Goal: Obtain resource: Download file/media

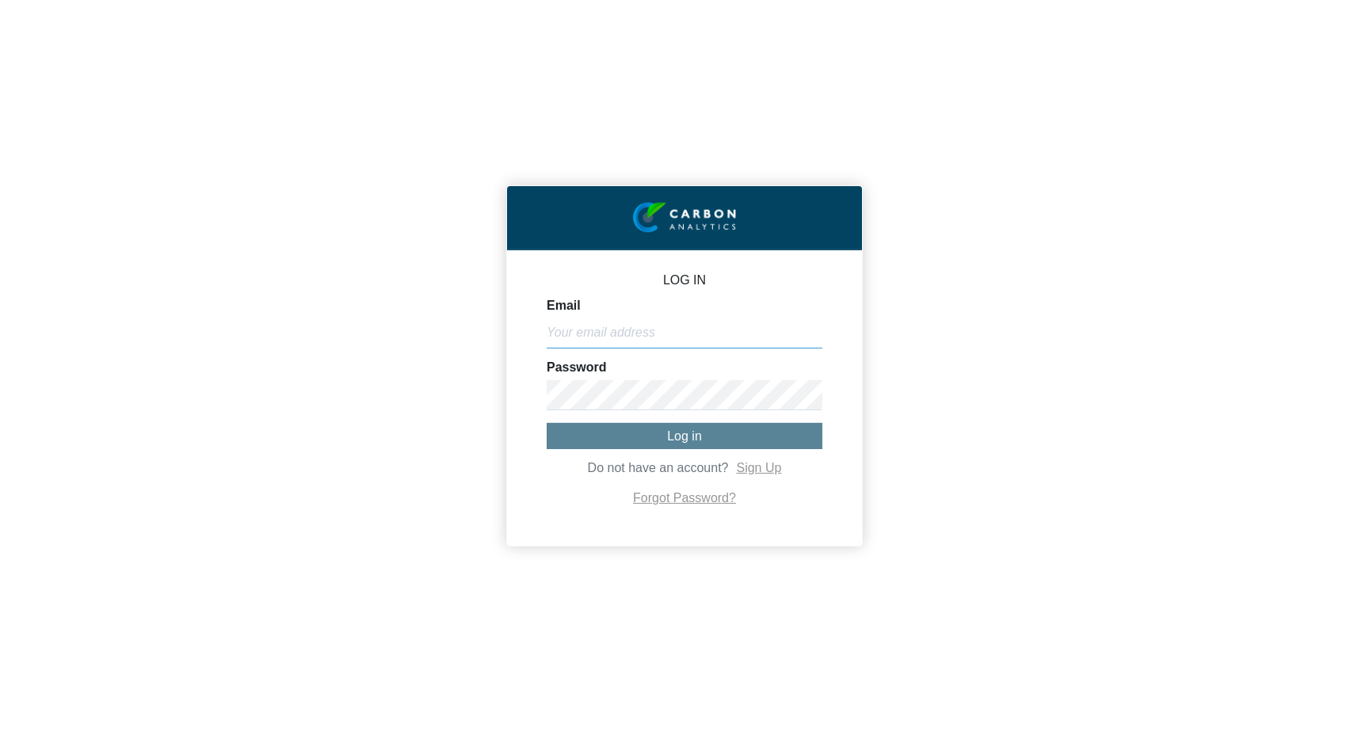
click at [578, 331] on input "Email" at bounding box center [685, 333] width 276 height 30
click at [682, 352] on form "Email Password Log in Do not have an account? Sign Up Forgot Password?" at bounding box center [685, 404] width 276 height 210
click at [661, 326] on input "Email" at bounding box center [685, 333] width 276 height 30
type input "[PERSON_NAME][EMAIL_ADDRESS][DOMAIN_NAME]"
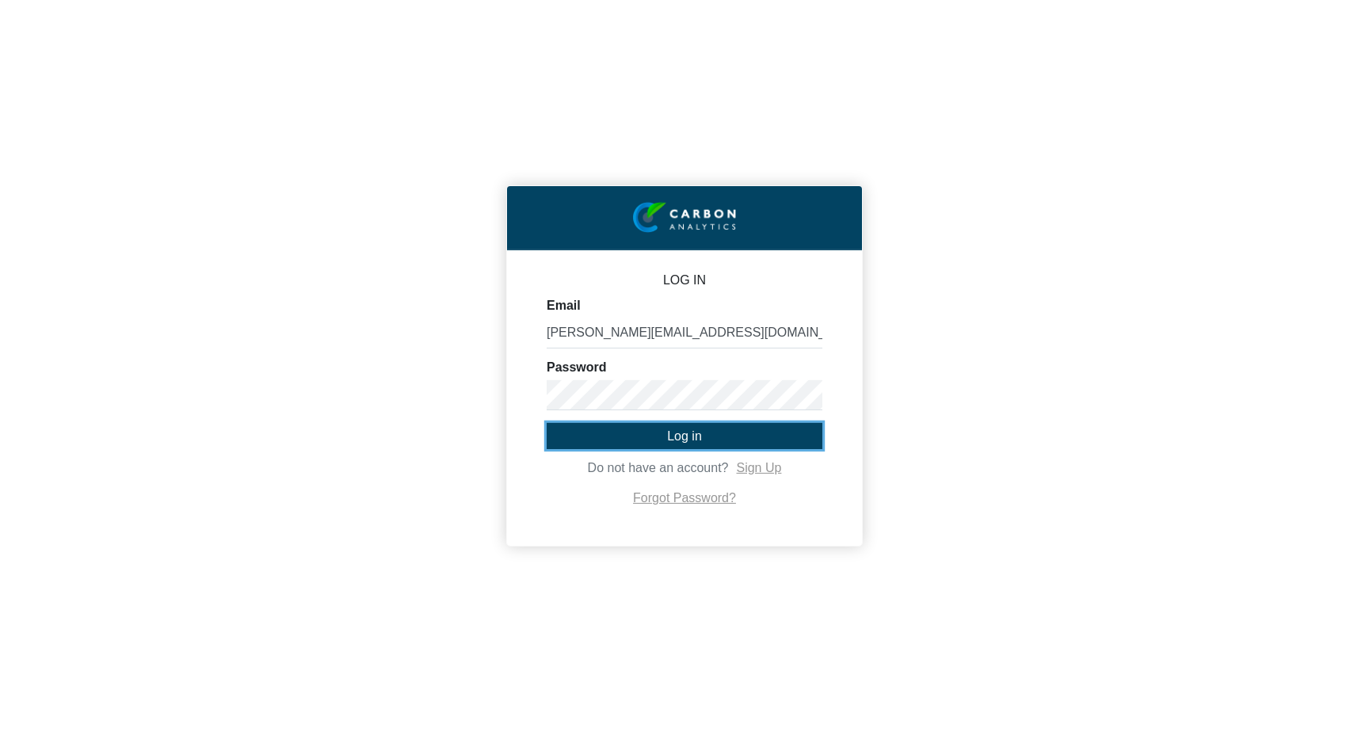
click at [642, 439] on button "Log in" at bounding box center [685, 435] width 276 height 26
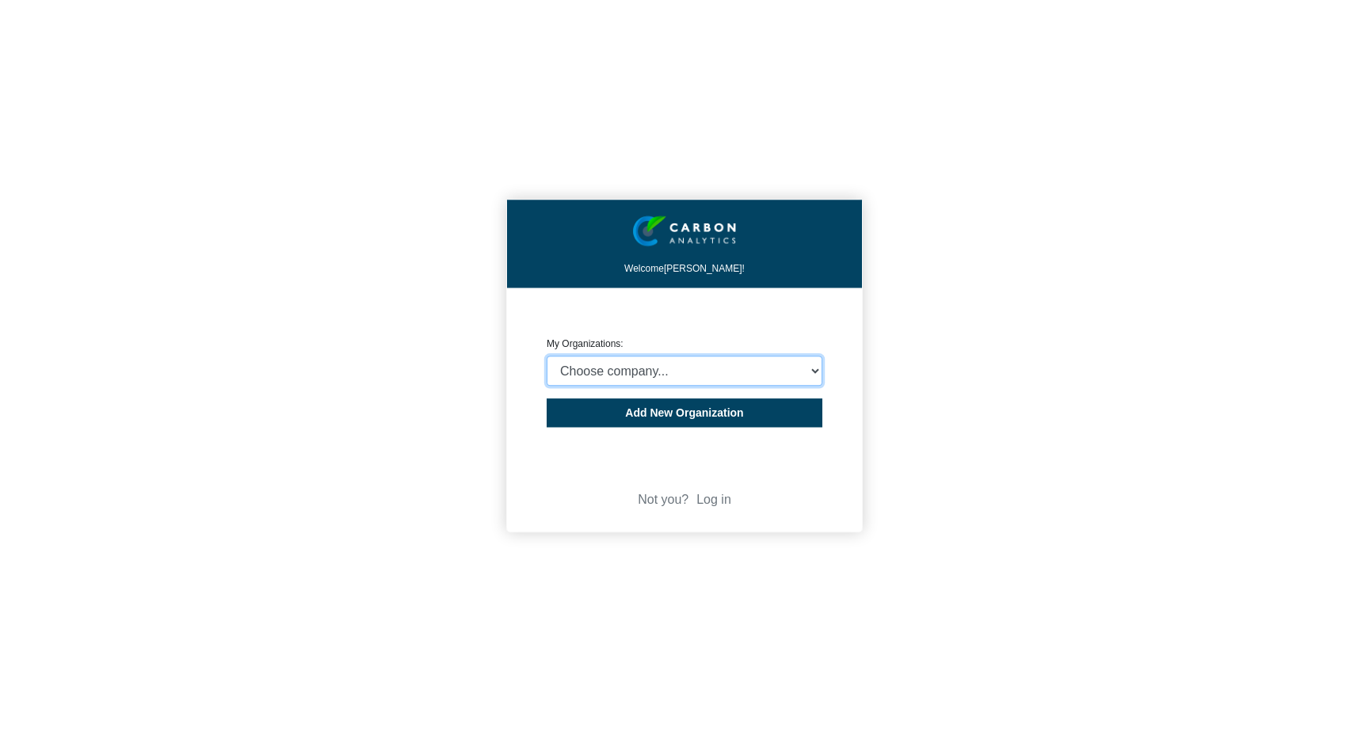
click at [645, 364] on select "Choose company... CARBON ANALYTICS LIMITED test6 Nekton Capital Limited Pacha S…" at bounding box center [685, 371] width 276 height 30
select select "4403414"
click at [547, 356] on select "Choose company... CARBON ANALYTICS LIMITED test6 Nekton Capital Limited Pacha S…" at bounding box center [685, 371] width 276 height 30
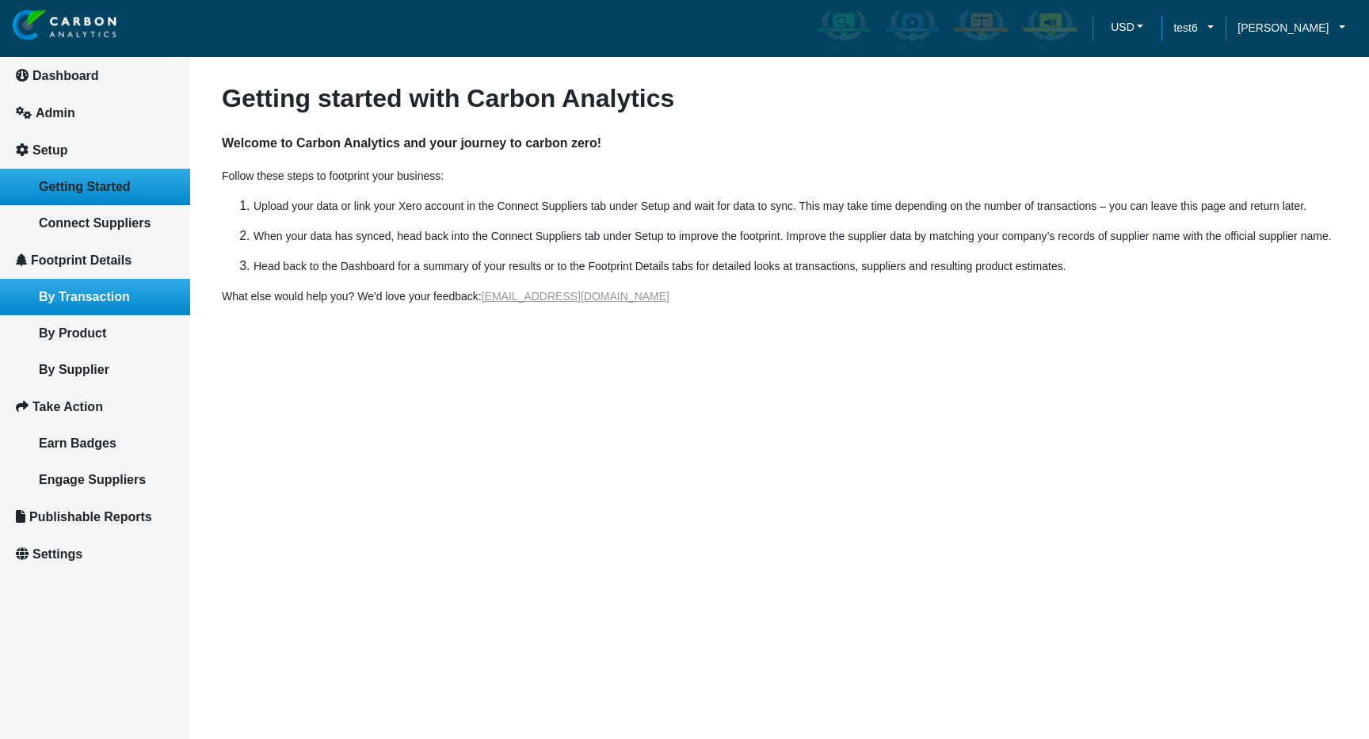
click at [110, 293] on span "By Transaction" at bounding box center [84, 296] width 91 height 13
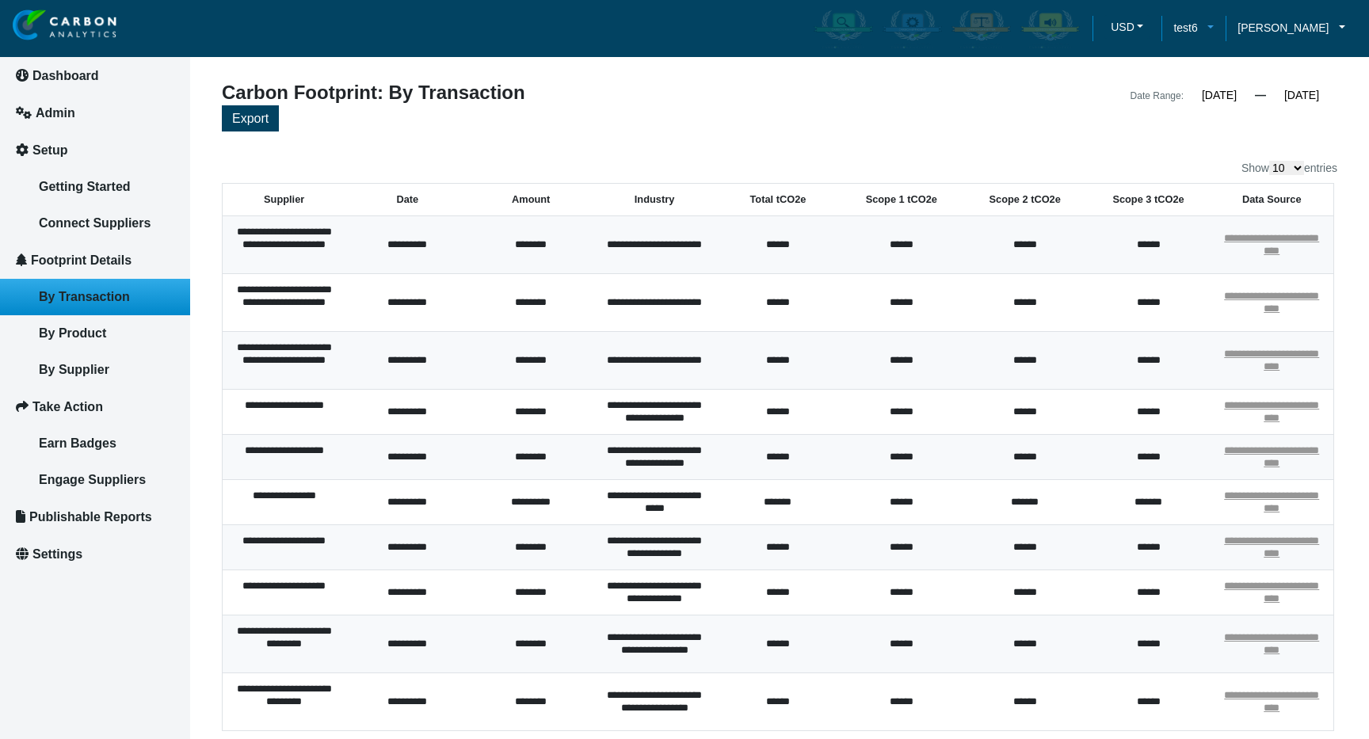
click at [1207, 28] on link "test6" at bounding box center [1193, 27] width 64 height 17
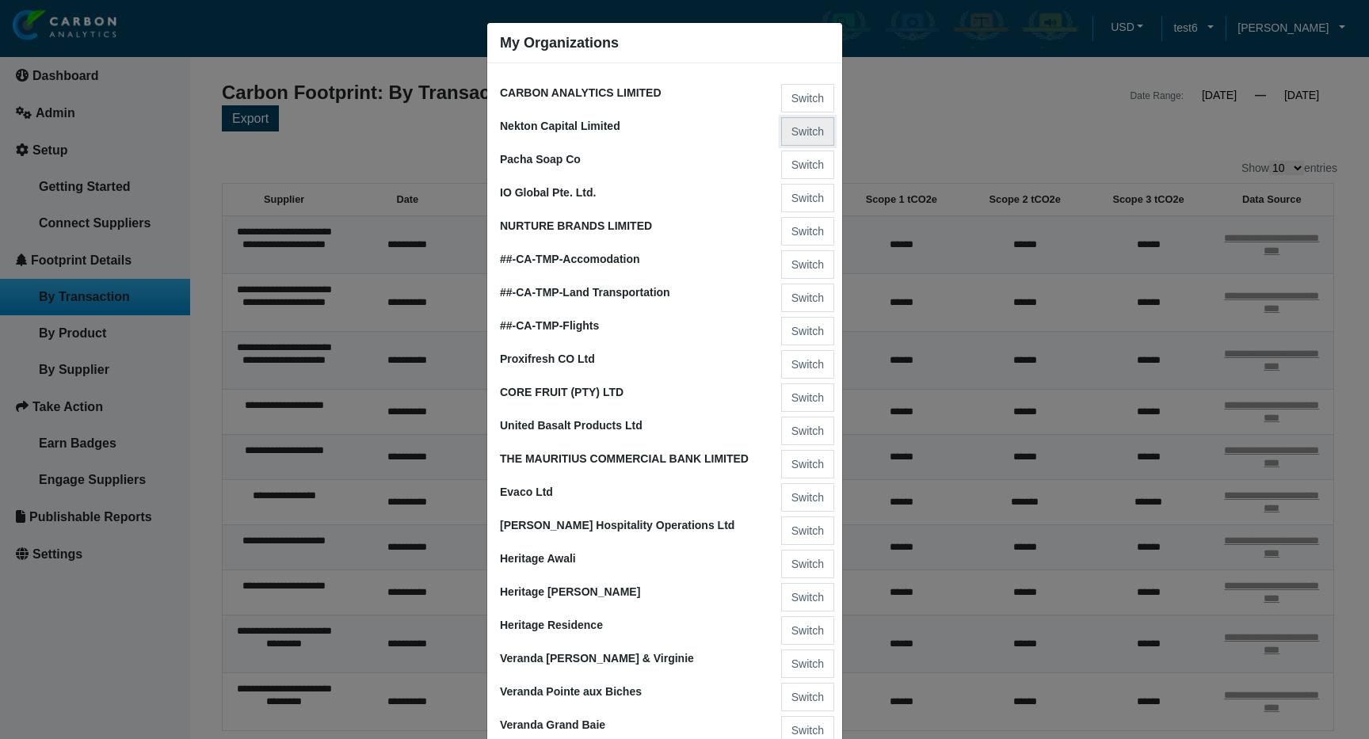
click at [804, 132] on button "Switch" at bounding box center [807, 131] width 53 height 29
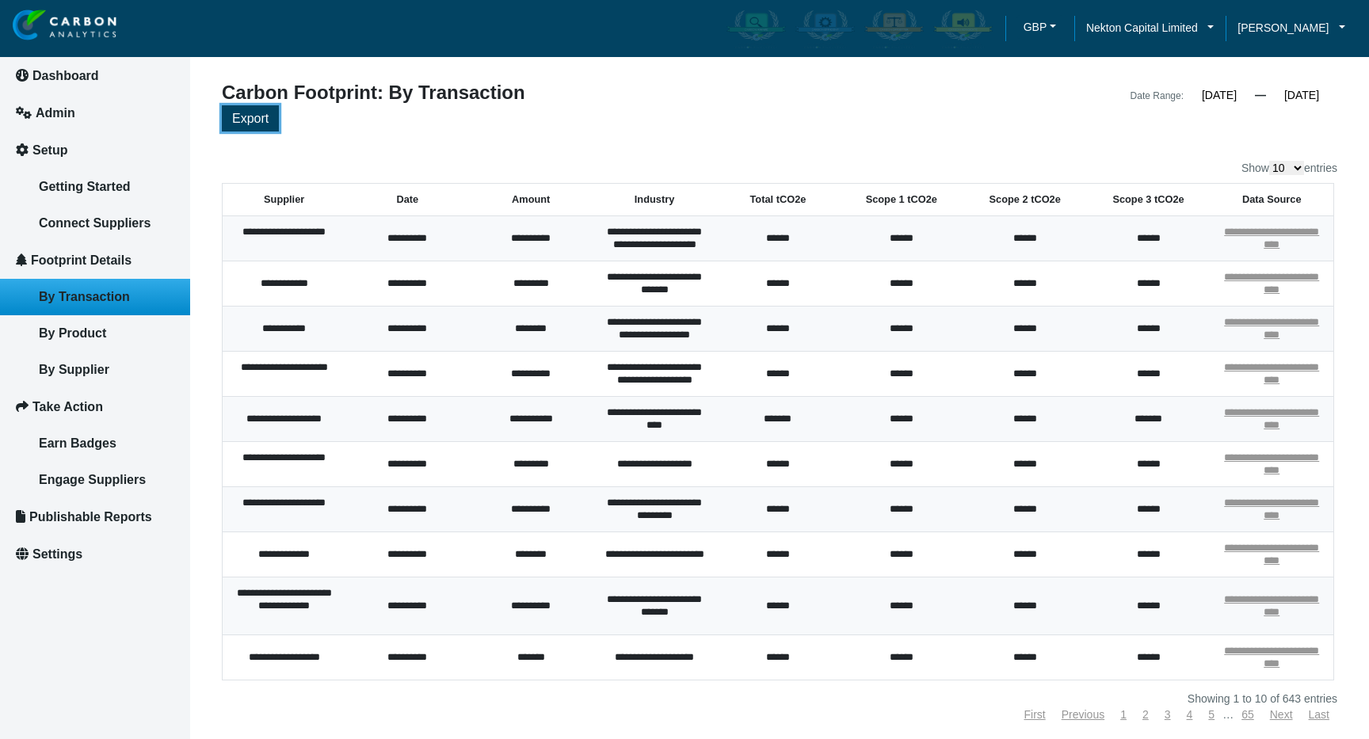
click at [257, 120] on span "Export" at bounding box center [250, 118] width 36 height 13
click at [1014, 120] on div "Export" at bounding box center [779, 120] width 1115 height 30
click at [1156, 29] on span "Nekton Capital Limited" at bounding box center [1142, 27] width 112 height 17
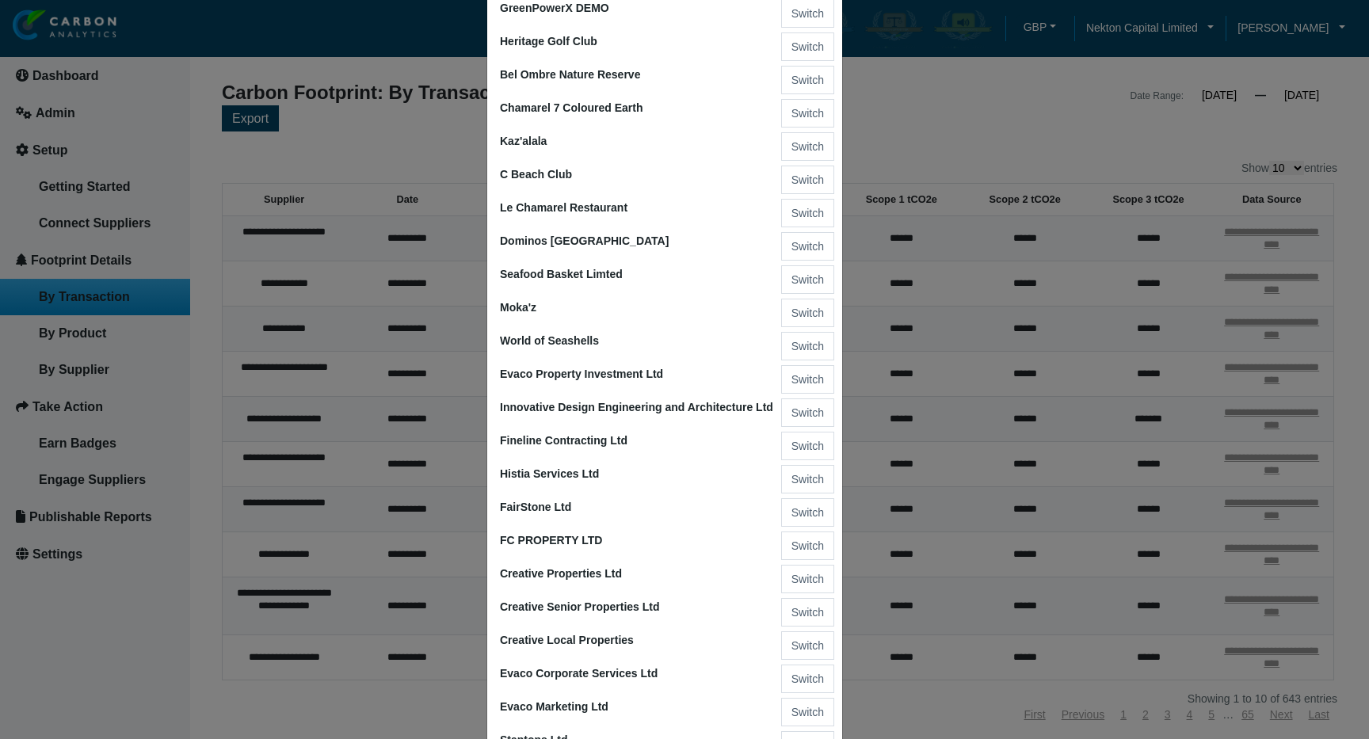
scroll to position [562, 0]
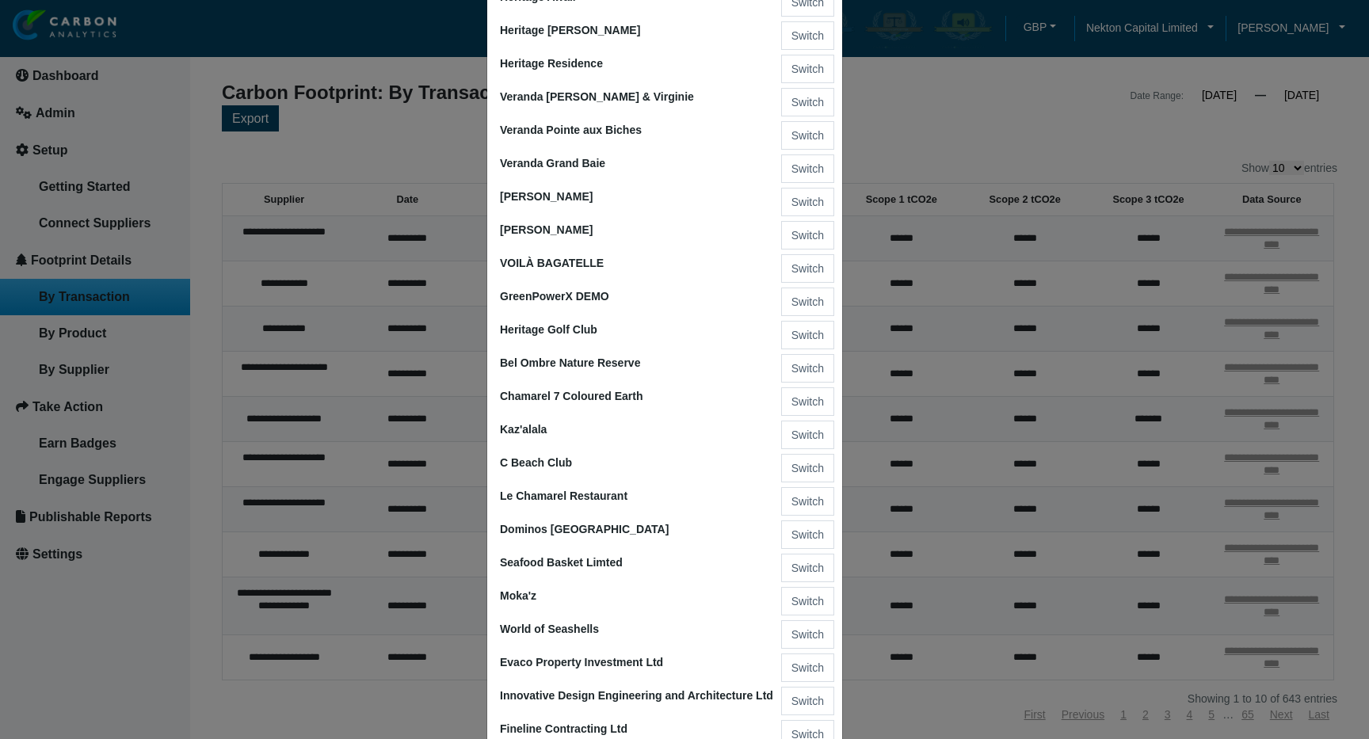
click at [930, 109] on ngb-modal-window "My Organizations CARBON ANALYTICS LIMITED Switch test6 Switch Pacha Soap Co Swi…" at bounding box center [684, 369] width 1369 height 739
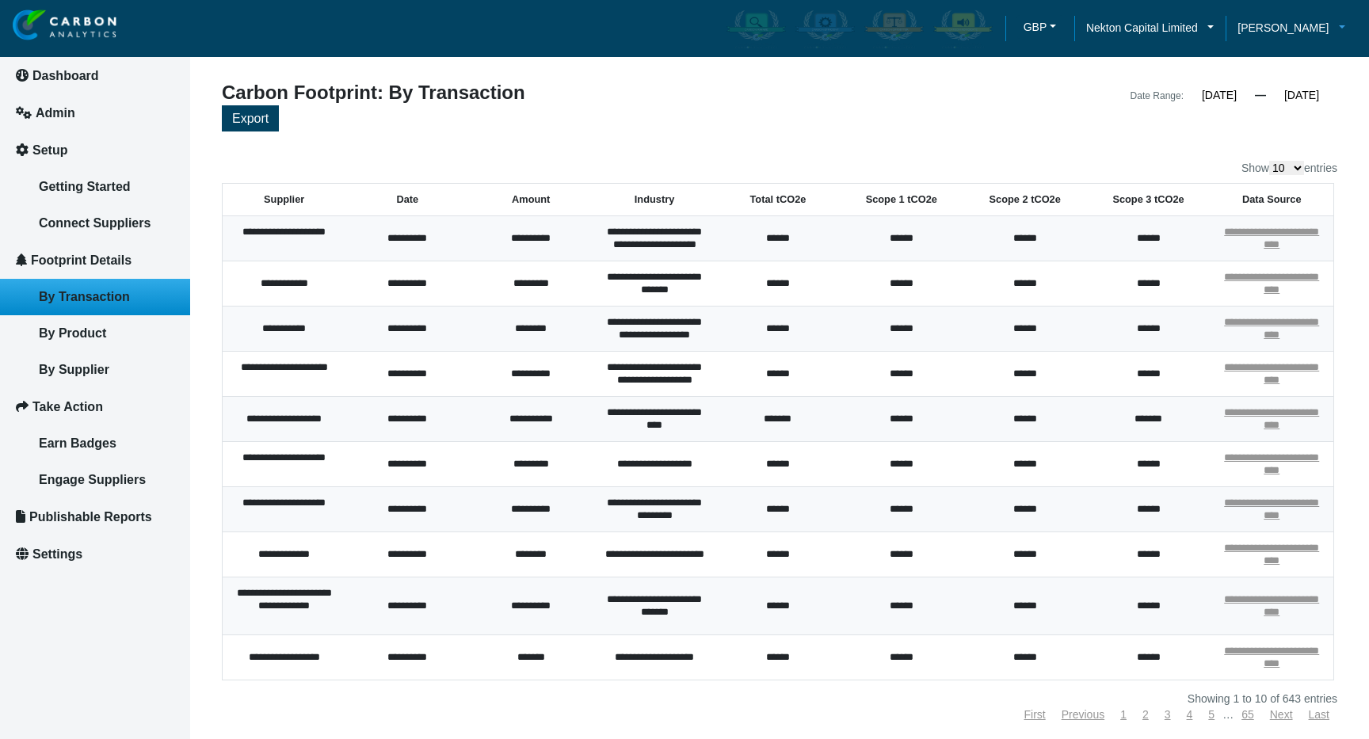
click at [1264, 25] on span "[PERSON_NAME]" at bounding box center [1282, 27] width 91 height 17
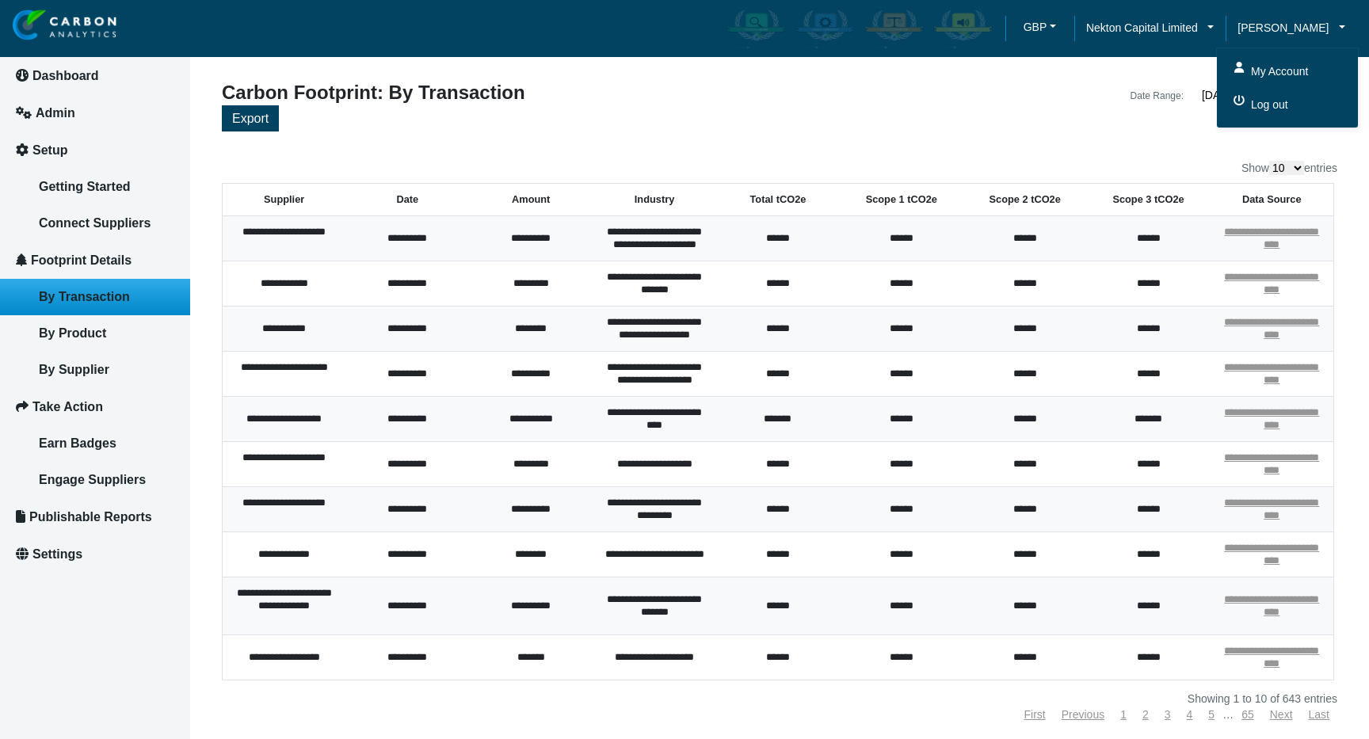
click at [1254, 97] on span "Log out" at bounding box center [1267, 104] width 41 height 17
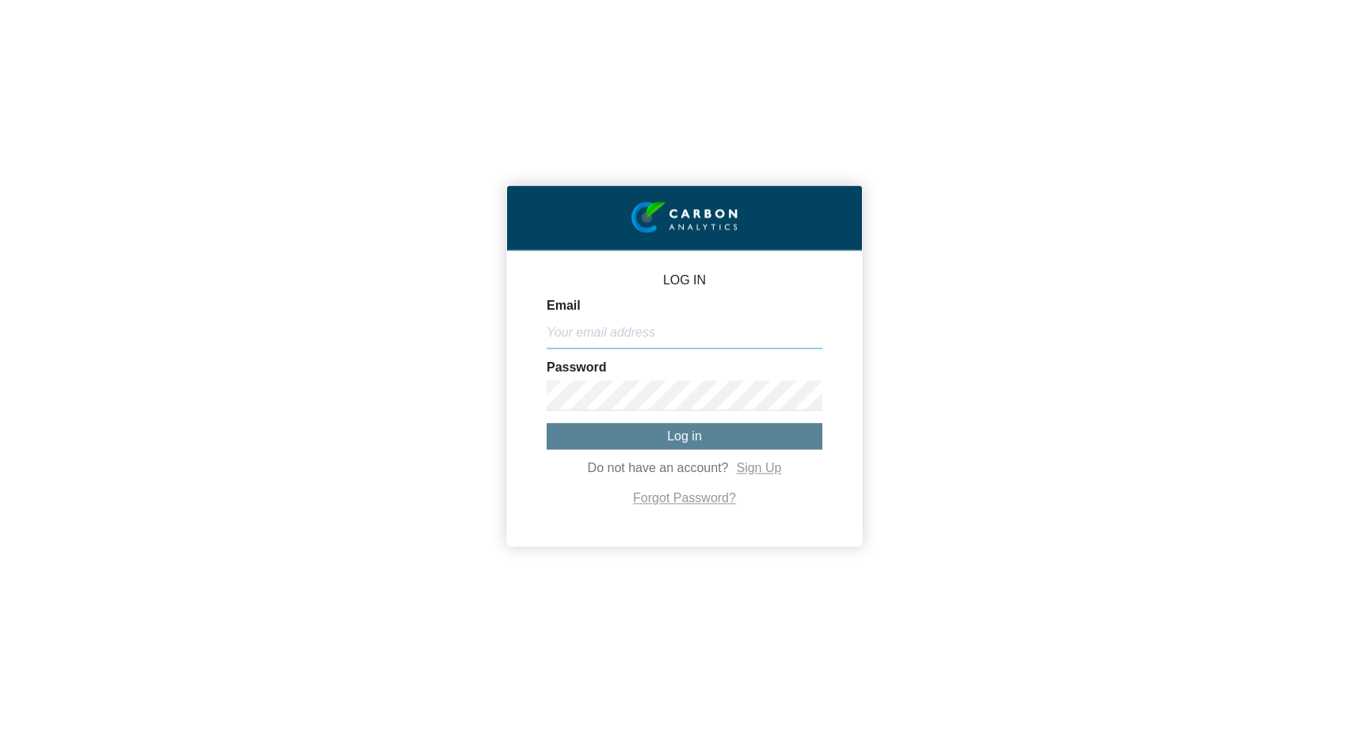
click at [608, 345] on input "Email" at bounding box center [685, 333] width 276 height 30
type input "[PERSON_NAME][EMAIL_ADDRESS][DOMAIN_NAME]"
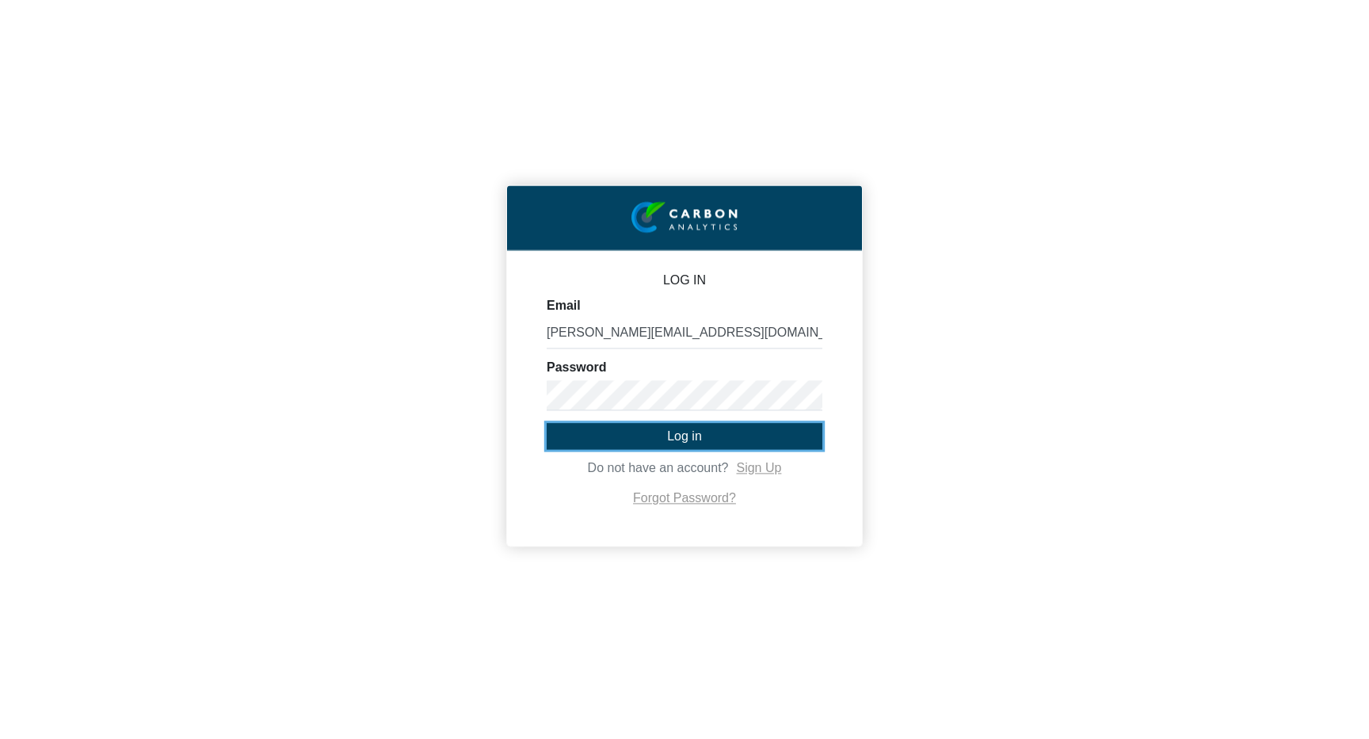
click at [691, 430] on span "Log in" at bounding box center [684, 435] width 35 height 13
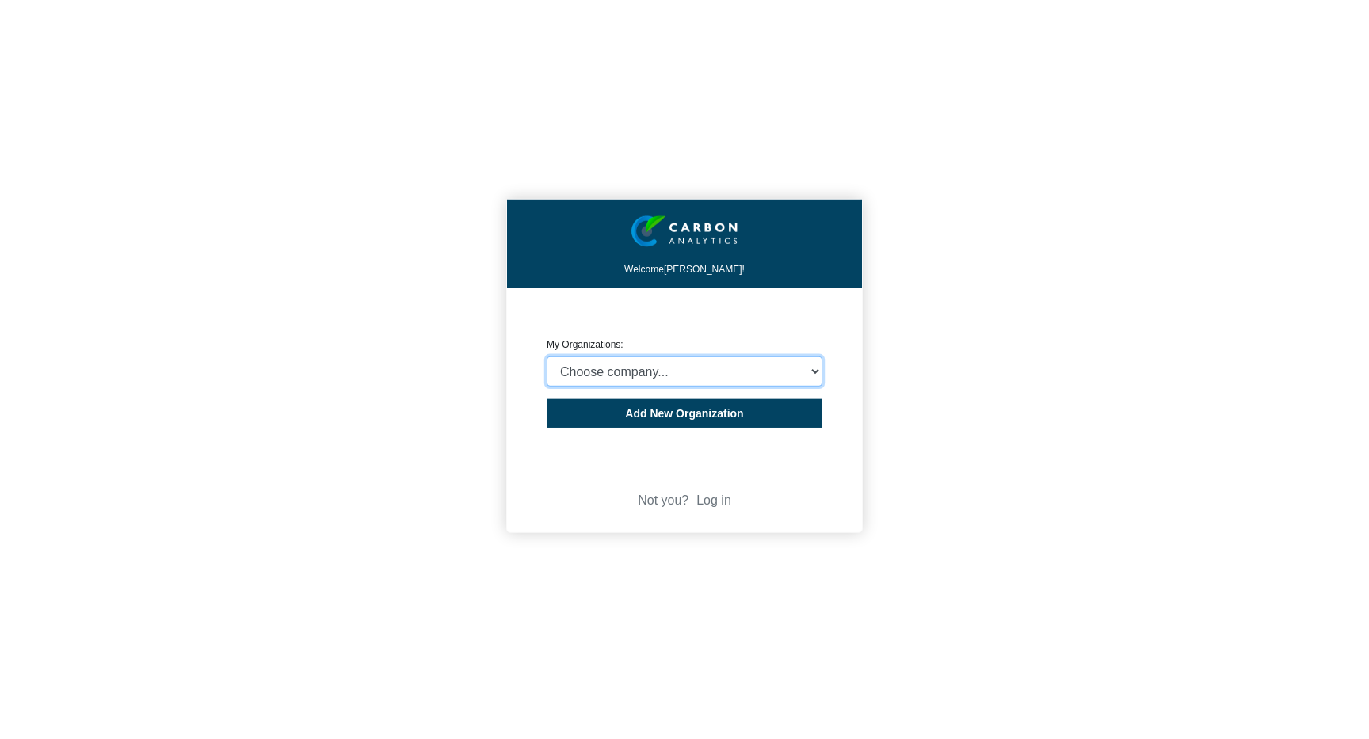
click at [702, 368] on select "Choose company... CARBON ANALYTICS LIMITED test6 Nekton Capital Limited Pacha S…" at bounding box center [685, 371] width 276 height 30
select select "4403271"
click at [547, 356] on select "Choose company... CARBON ANALYTICS LIMITED test6 Nekton Capital Limited Pacha S…" at bounding box center [685, 371] width 276 height 30
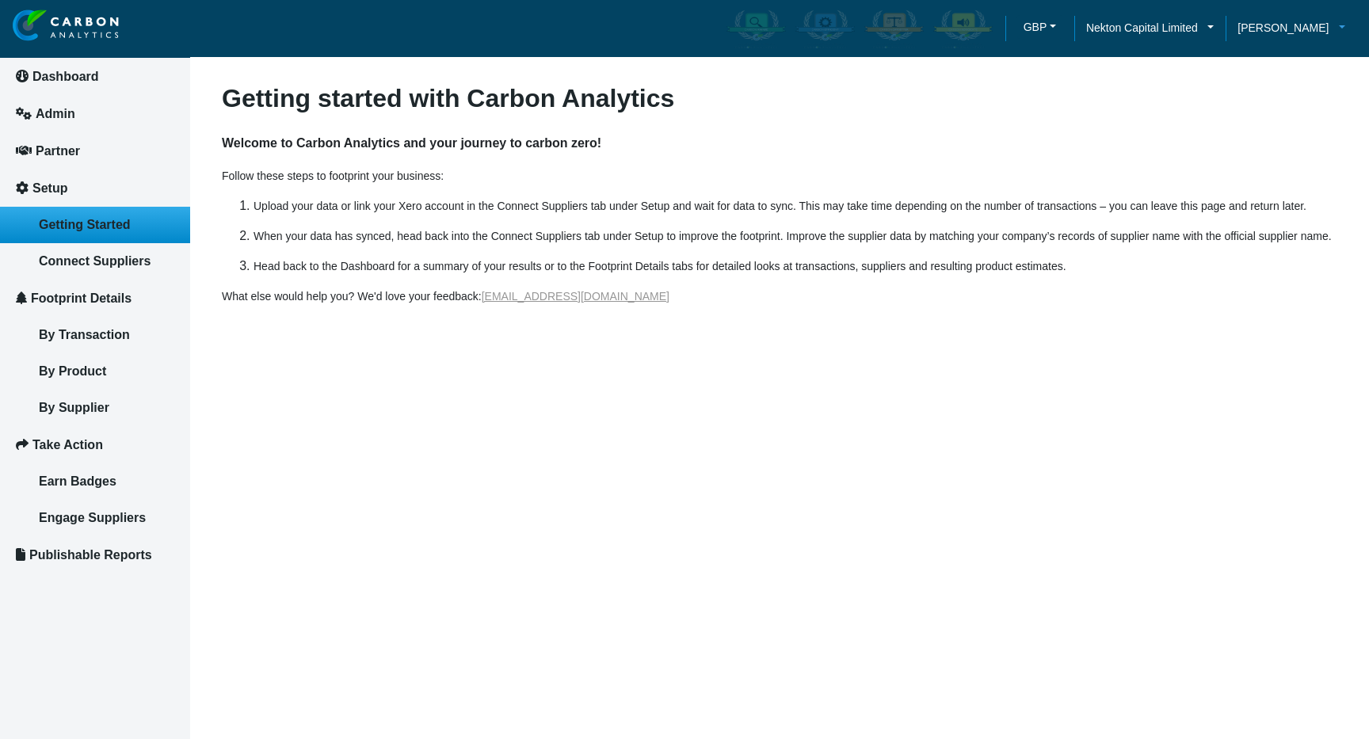
click at [1312, 24] on span "[PERSON_NAME]" at bounding box center [1282, 27] width 91 height 17
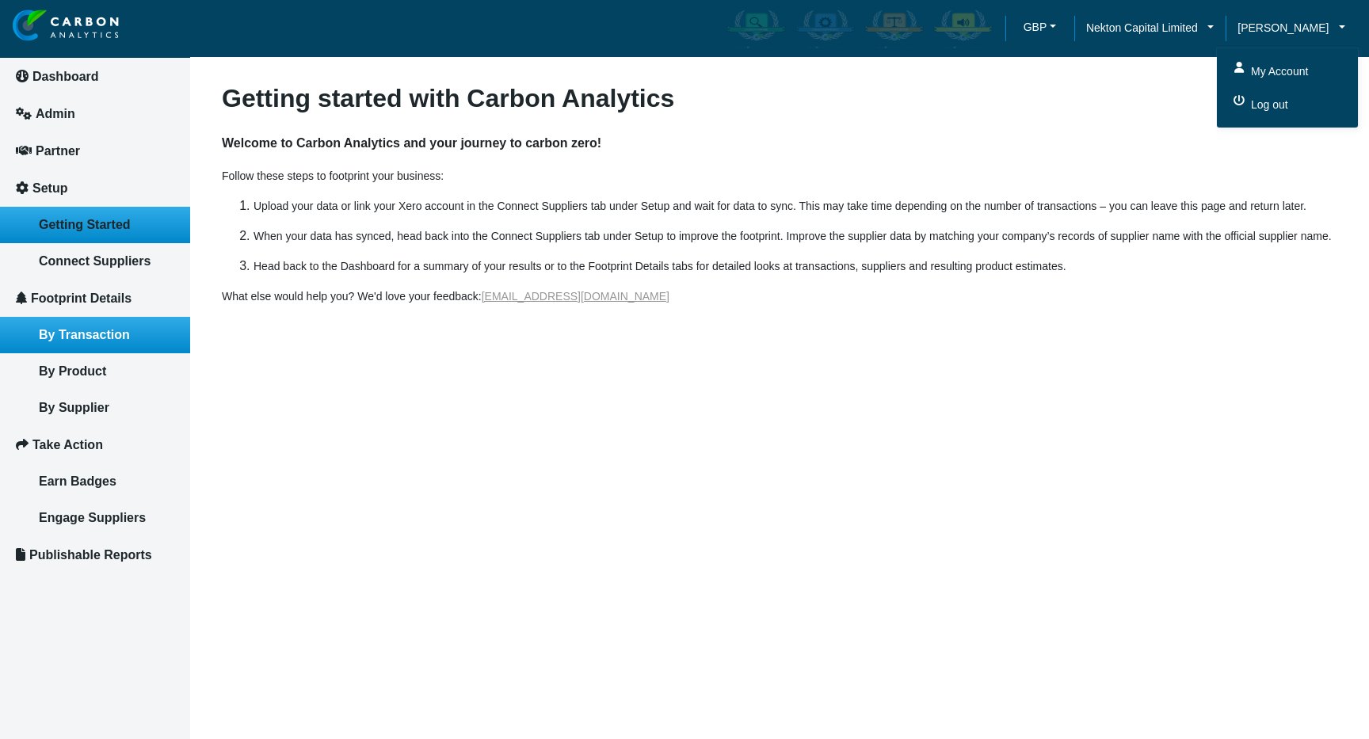
click at [122, 333] on span "By Transaction" at bounding box center [84, 334] width 91 height 13
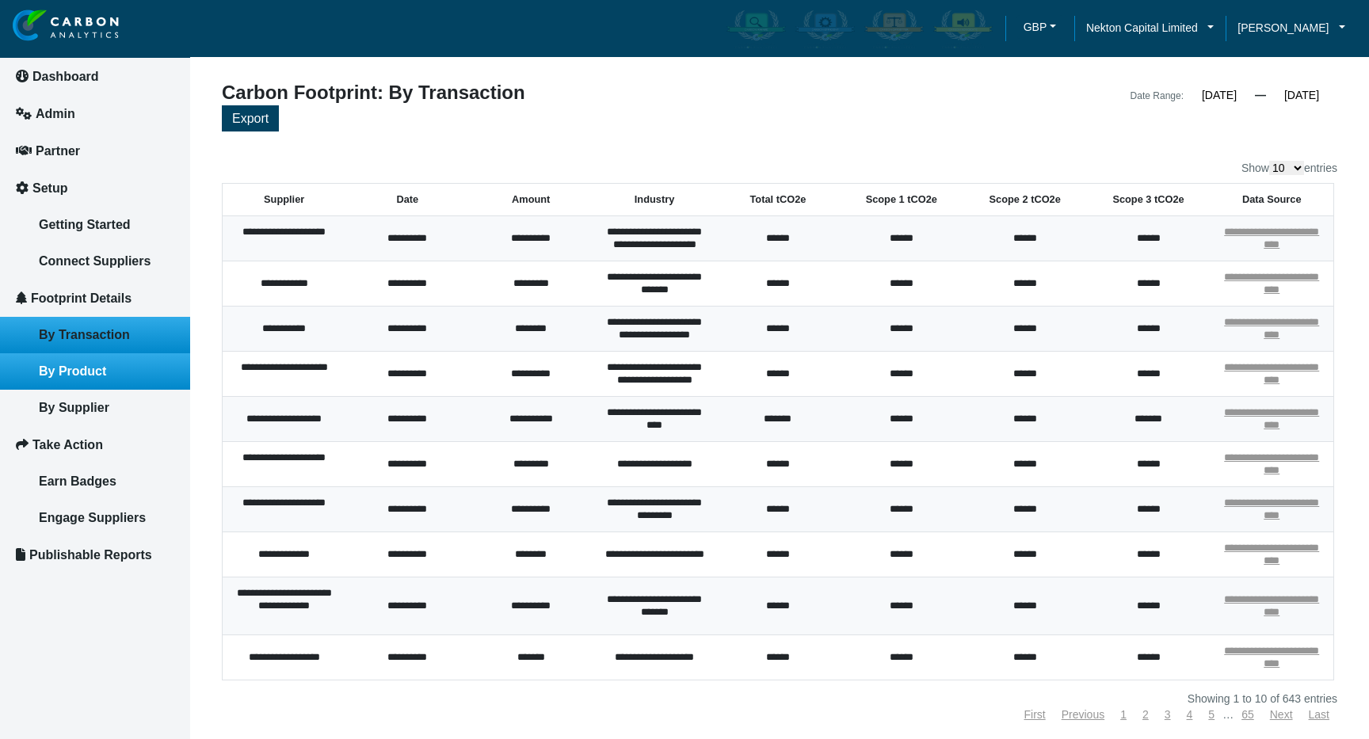
click at [63, 375] on span "By Product" at bounding box center [72, 370] width 67 height 13
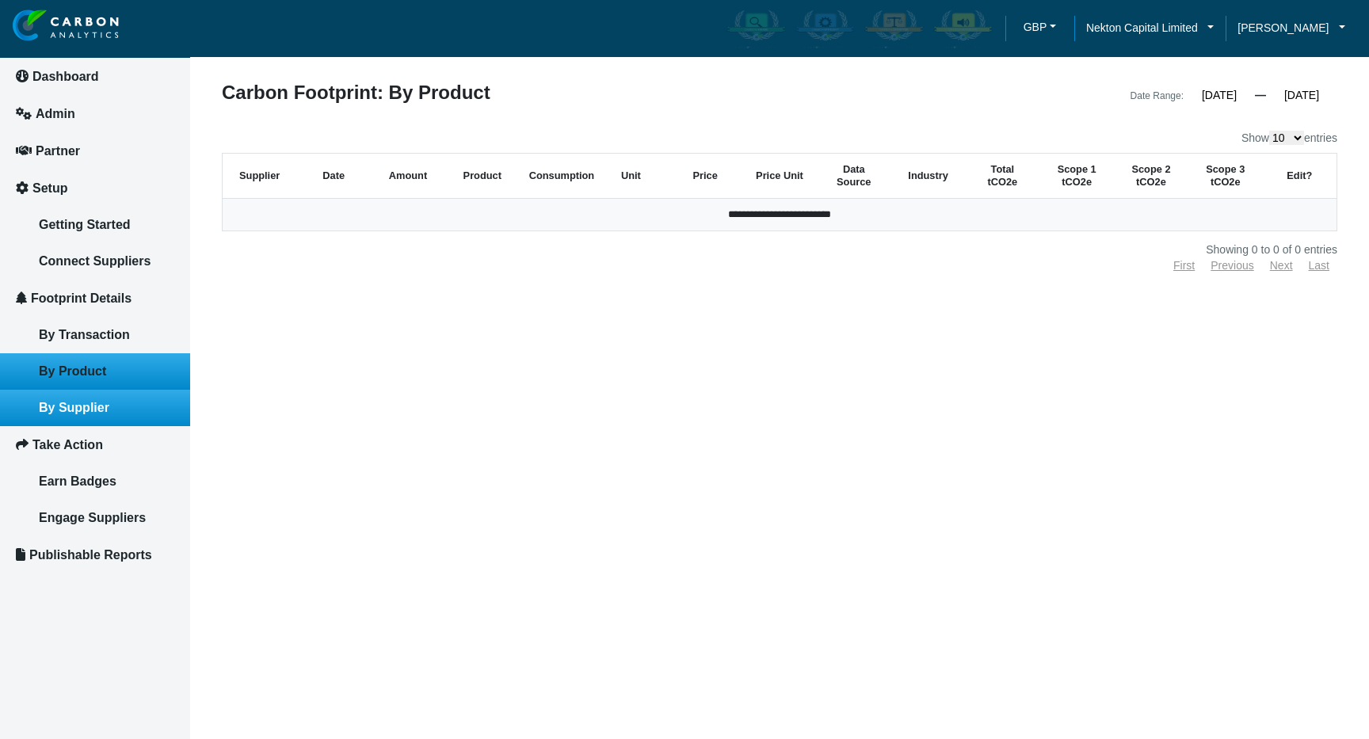
click at [67, 401] on span "By Supplier" at bounding box center [74, 407] width 70 height 13
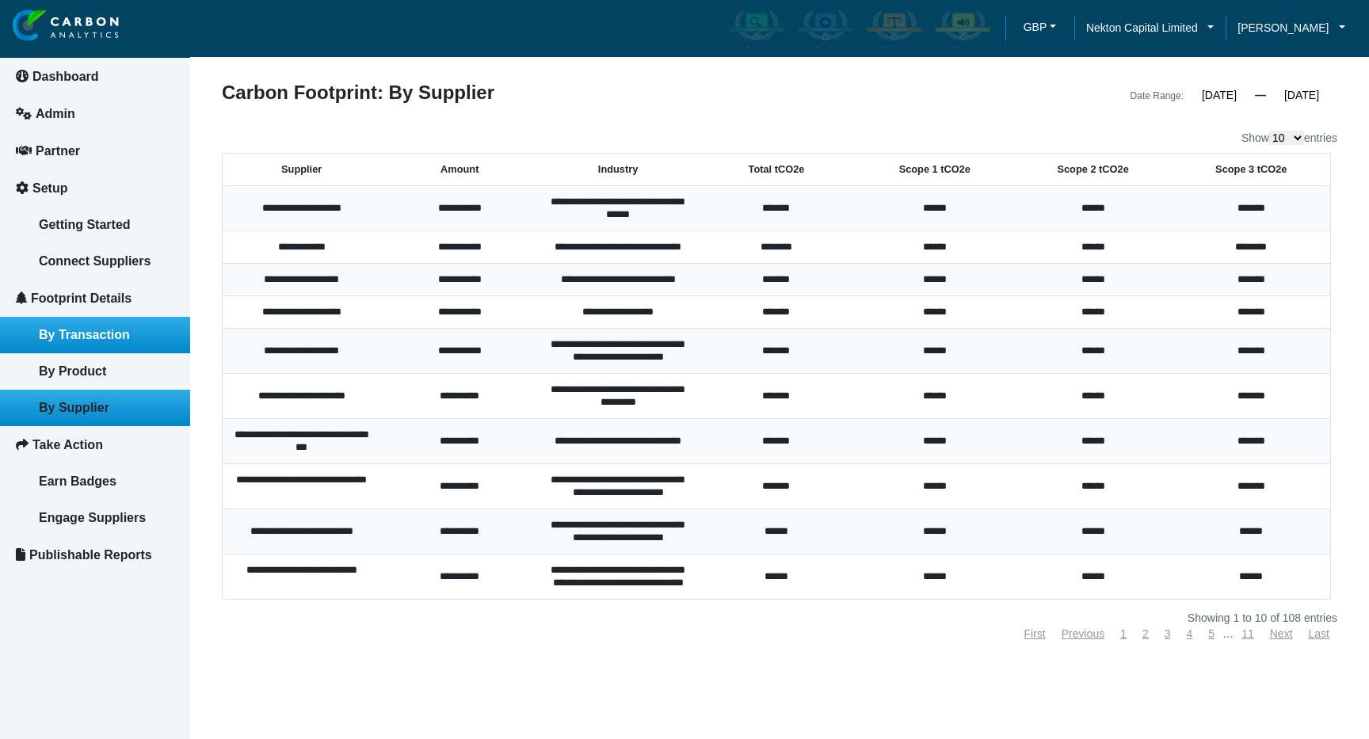
click at [103, 329] on span "By Transaction" at bounding box center [84, 334] width 91 height 13
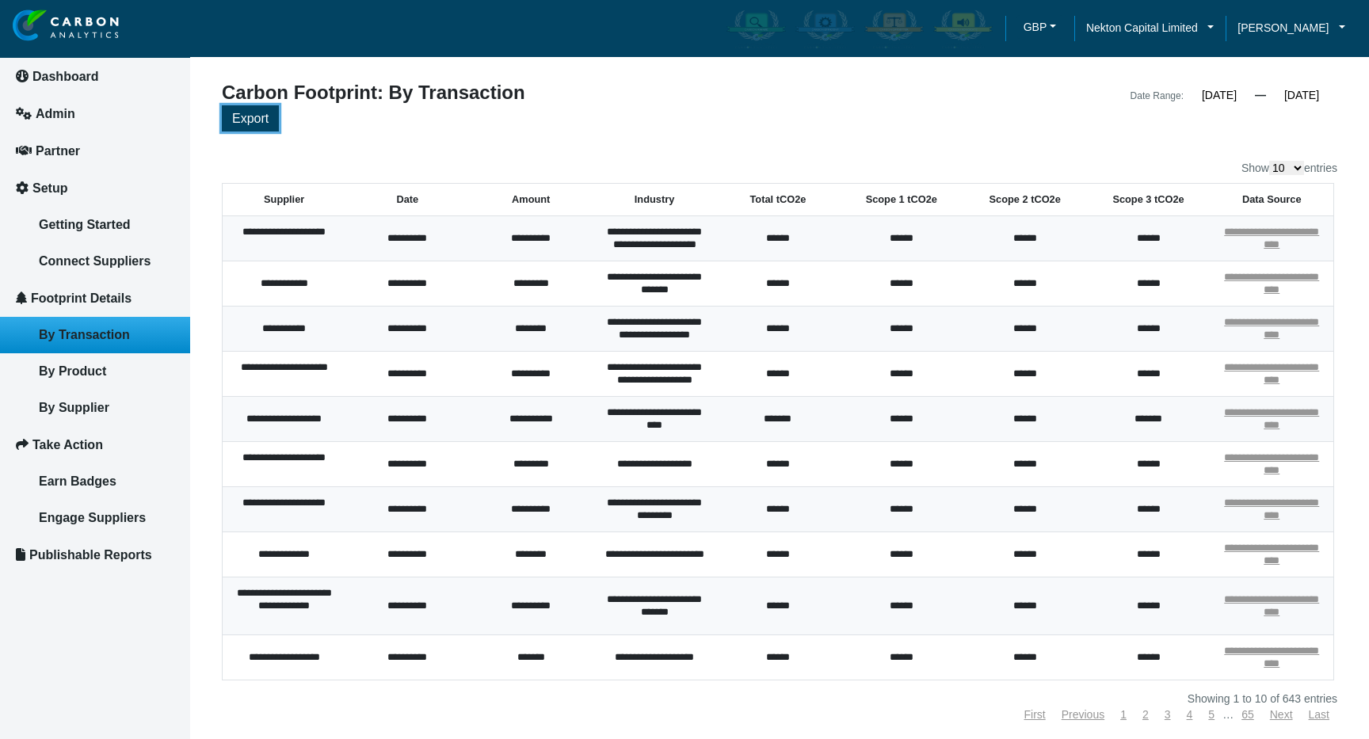
click at [256, 122] on span "Export" at bounding box center [250, 118] width 36 height 13
click at [239, 125] on button "Export" at bounding box center [250, 118] width 57 height 26
click at [745, 74] on article "**********" at bounding box center [779, 406] width 1179 height 813
click at [1122, 23] on span "Nekton Capital Limited" at bounding box center [1142, 27] width 112 height 17
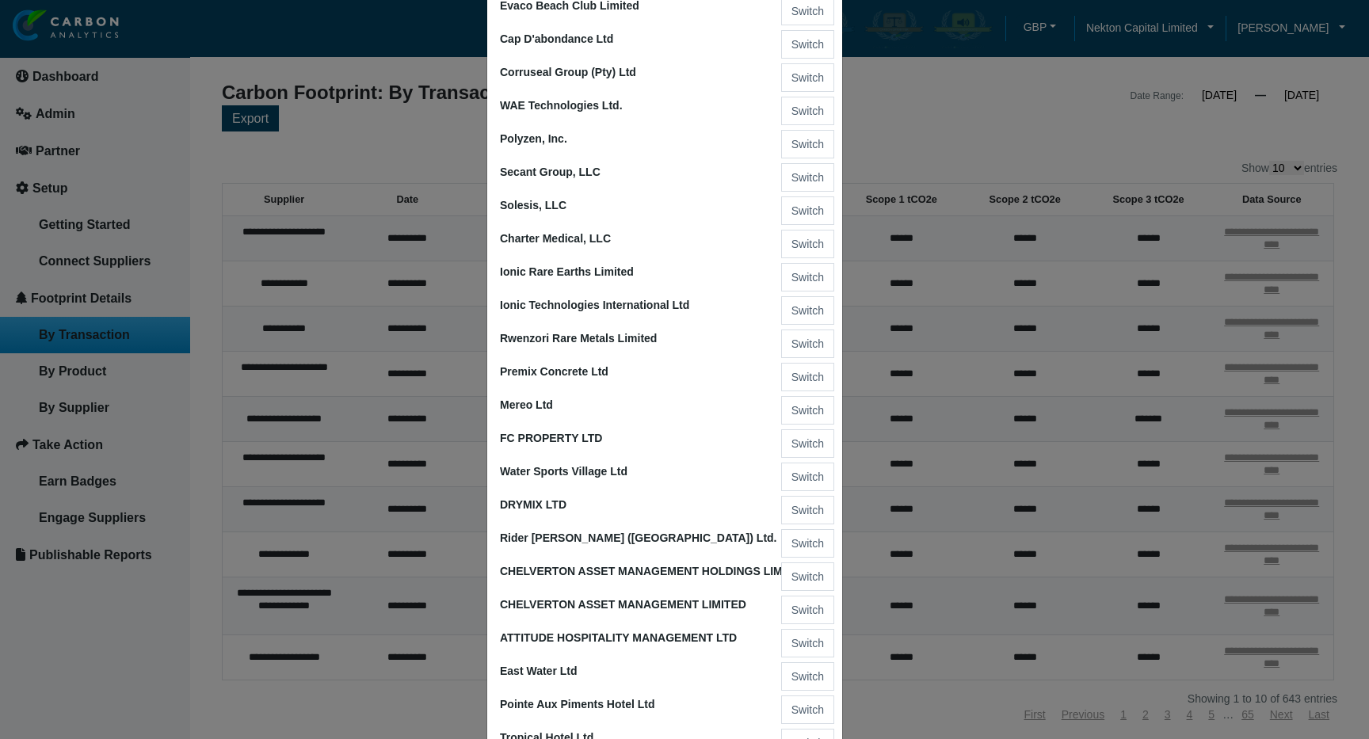
scroll to position [1619, 0]
click at [794, 608] on button "Switch" at bounding box center [807, 608] width 53 height 29
